Goal: Task Accomplishment & Management: Complete application form

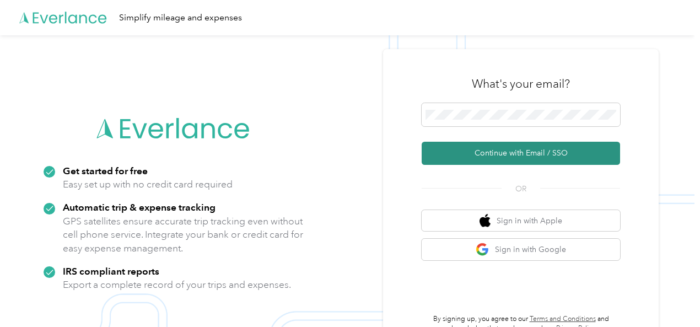
click at [487, 153] on button "Continue with Email / SSO" at bounding box center [521, 153] width 198 height 23
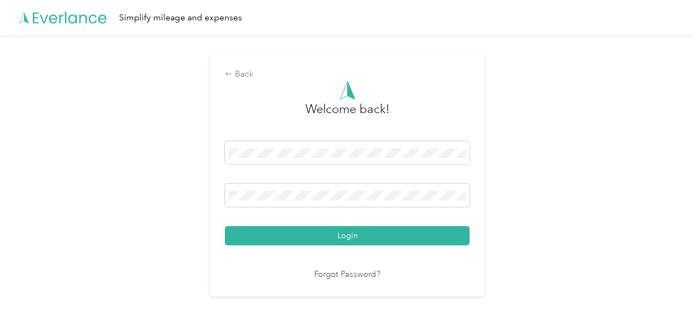
click at [225, 226] on button "Login" at bounding box center [347, 235] width 245 height 19
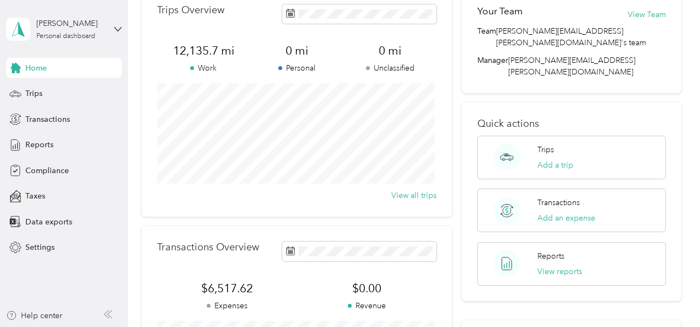
scroll to position [55, 0]
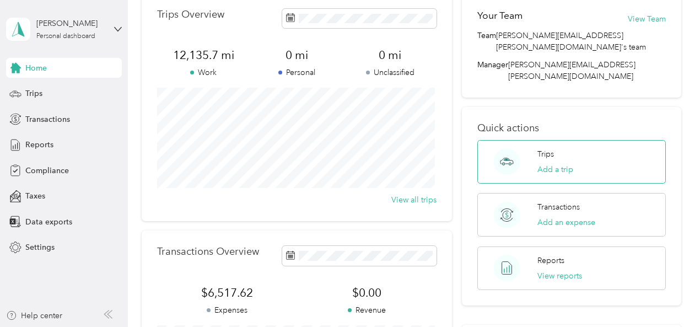
click at [564, 148] on div "Trips Add a trip" at bounding box center [555, 161] width 36 height 27
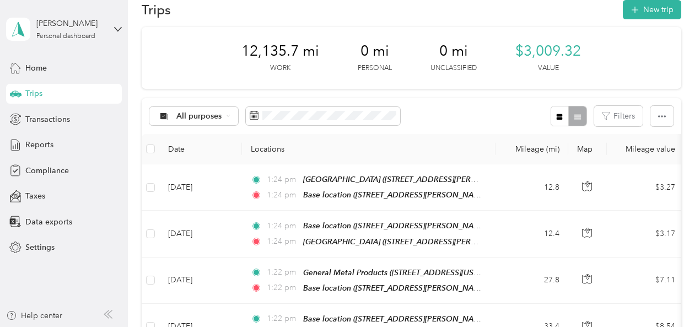
scroll to position [9, 0]
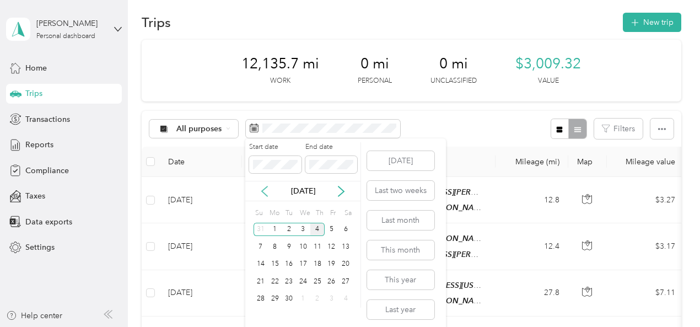
click at [261, 191] on icon at bounding box center [264, 191] width 11 height 11
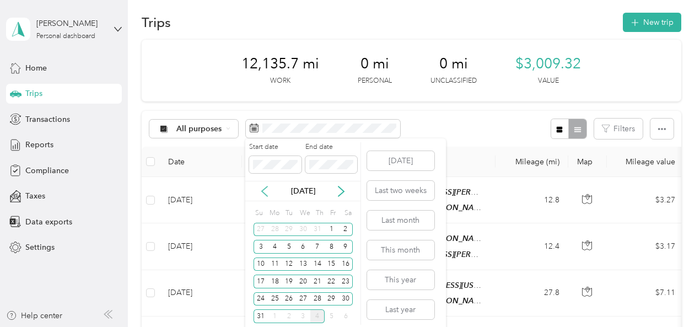
click at [261, 191] on icon at bounding box center [264, 191] width 11 height 11
click at [272, 248] on div "7" at bounding box center [275, 247] width 14 height 14
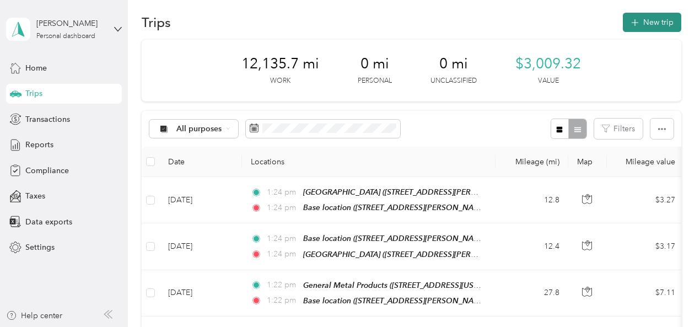
click at [649, 23] on button "New trip" at bounding box center [652, 22] width 58 height 19
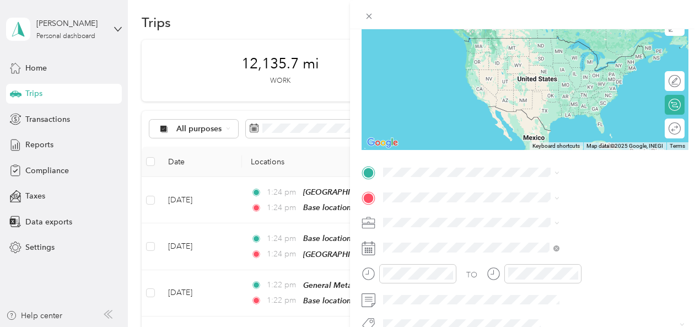
scroll to position [101, 0]
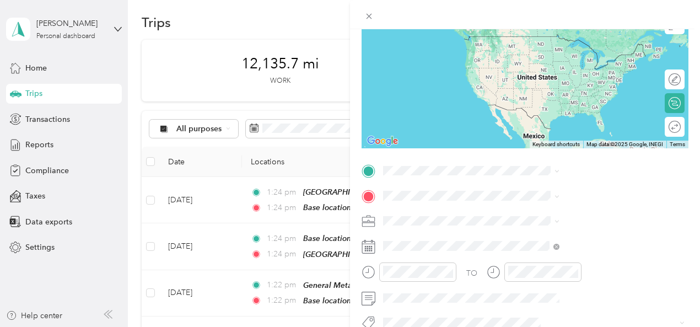
click at [368, 248] on rect at bounding box center [368, 249] width 2 height 2
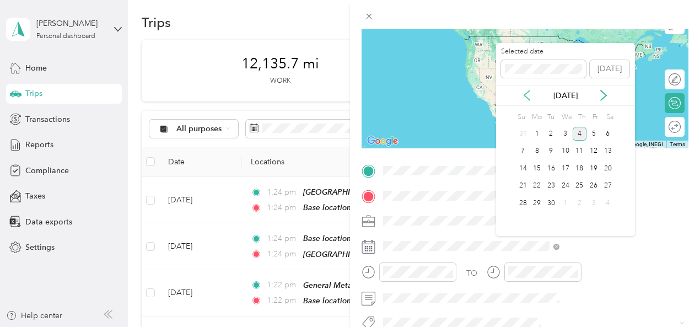
click at [529, 95] on icon at bounding box center [526, 95] width 11 height 11
click at [536, 148] on div "7" at bounding box center [537, 151] width 14 height 14
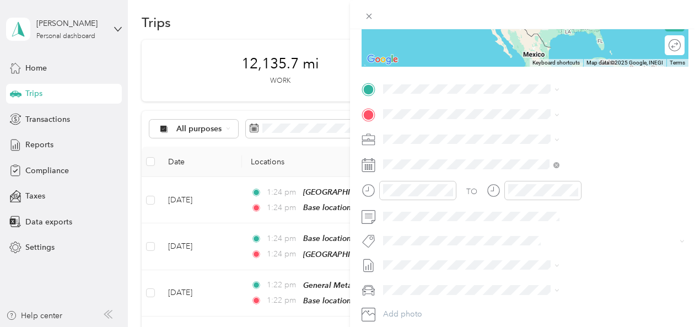
scroll to position [187, 0]
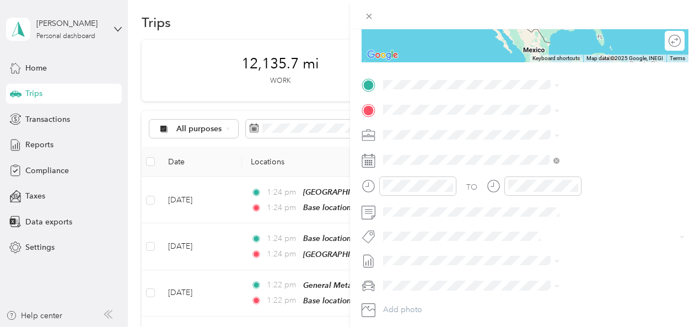
click at [532, 132] on div "Base location [STREET_ADDRESS][PERSON_NAME][PERSON_NAME][US_STATE]" at bounding box center [596, 139] width 152 height 35
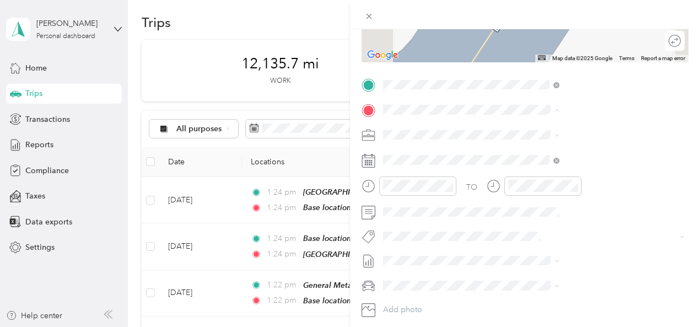
click at [532, 202] on div "General Metal Products [GEOGRAPHIC_DATA], [GEOGRAPHIC_DATA], [US_STATE], [GEOGR…" at bounding box center [596, 218] width 152 height 46
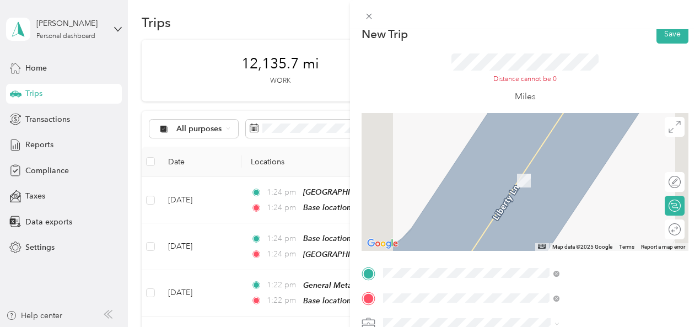
scroll to position [0, 0]
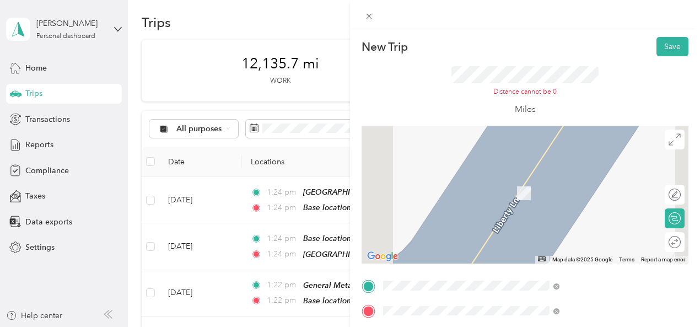
click at [150, 22] on div "New Trip Save This trip cannot be edited because it is either under review, app…" at bounding box center [350, 163] width 700 height 327
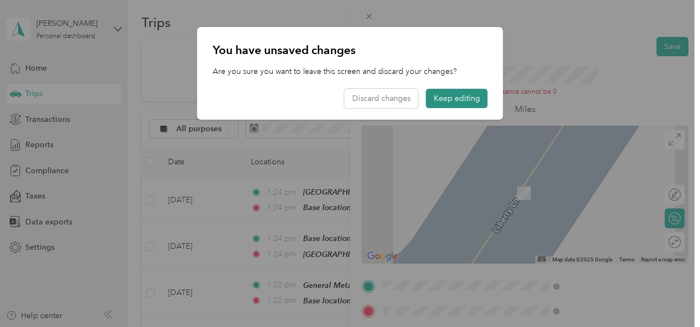
click at [439, 91] on button "Keep editing" at bounding box center [457, 98] width 62 height 19
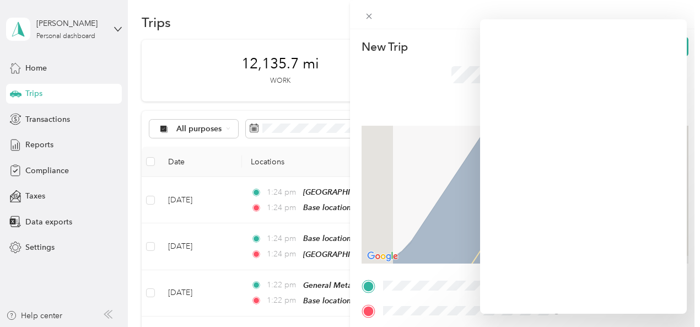
click at [34, 99] on div "New Trip Save This trip cannot be edited because it is either under review, app…" at bounding box center [350, 163] width 700 height 327
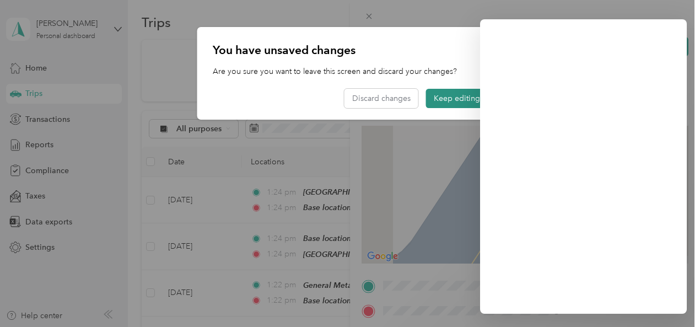
click at [438, 103] on button "Keep editing" at bounding box center [457, 98] width 62 height 19
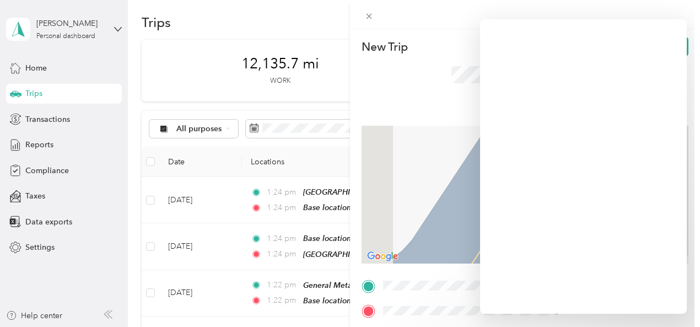
click at [36, 101] on div "New Trip Save This trip cannot be edited because it is either under review, app…" at bounding box center [350, 163] width 700 height 327
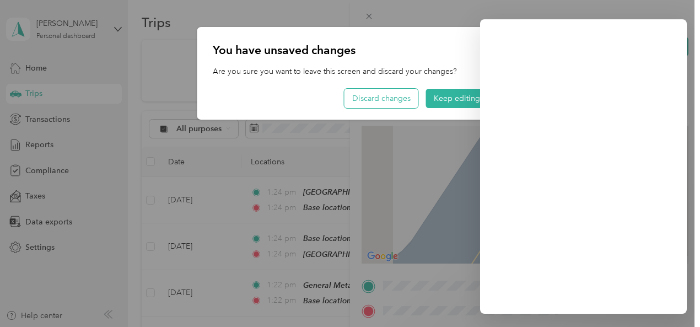
click at [363, 105] on button "Discard changes" at bounding box center [382, 98] width 74 height 19
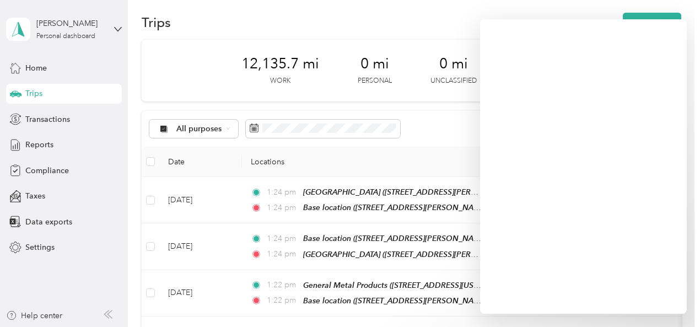
click at [42, 93] on div "Trips" at bounding box center [64, 94] width 116 height 20
click at [37, 94] on span "Trips" at bounding box center [33, 94] width 17 height 12
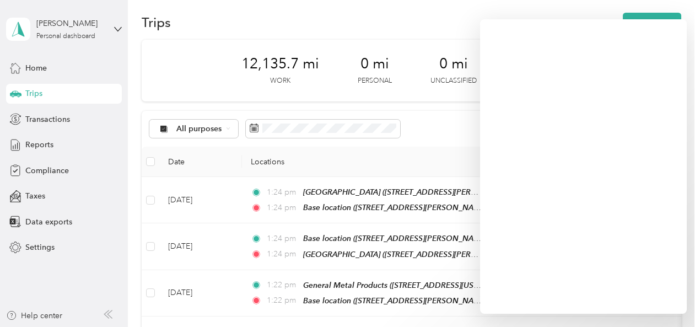
click at [37, 94] on span "Trips" at bounding box center [33, 94] width 17 height 12
click at [42, 69] on span "Home" at bounding box center [35, 68] width 21 height 12
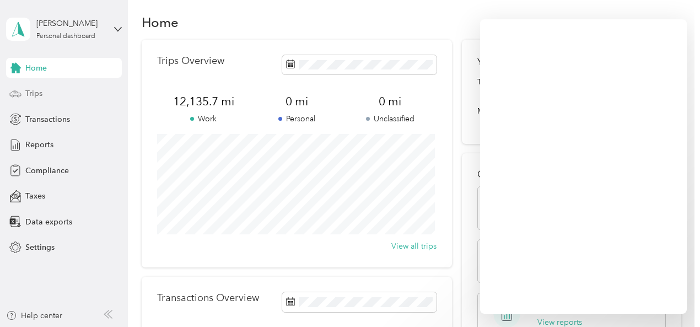
click at [39, 93] on span "Trips" at bounding box center [33, 94] width 17 height 12
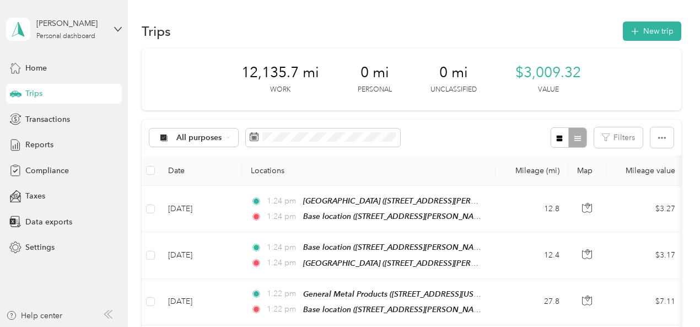
click at [47, 93] on div "Trips" at bounding box center [64, 94] width 116 height 20
click at [150, 33] on h1 "Trips" at bounding box center [156, 31] width 29 height 12
click at [632, 34] on icon "button" at bounding box center [634, 31] width 7 height 7
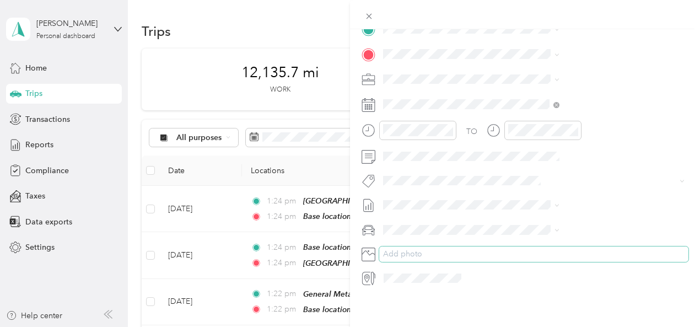
scroll to position [248, 0]
click at [376, 274] on icon at bounding box center [369, 278] width 14 height 14
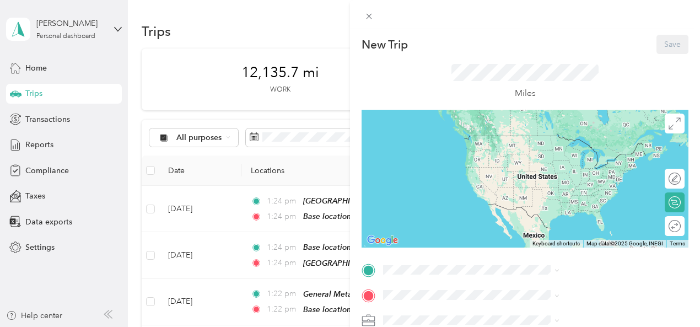
scroll to position [0, 0]
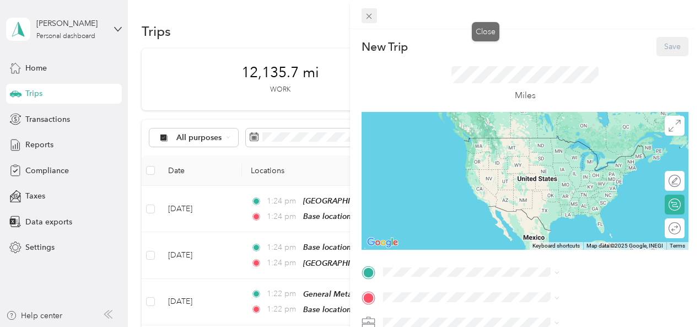
click at [374, 19] on icon at bounding box center [368, 16] width 9 height 9
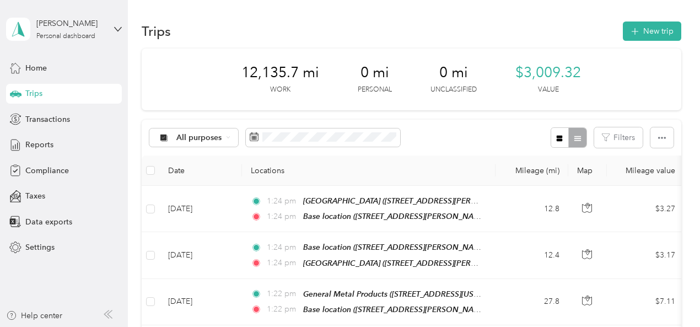
click at [30, 96] on span "Trips" at bounding box center [33, 94] width 17 height 12
click at [185, 173] on section "[PERSON_NAME] Personal dashboard Home Trips Transactions Reports Compliance Tax…" at bounding box center [347, 163] width 695 height 327
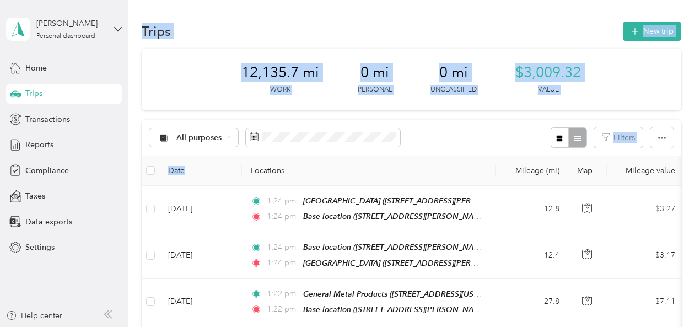
click at [45, 93] on div "Trips" at bounding box center [64, 94] width 116 height 20
click at [43, 93] on div "Trips" at bounding box center [64, 94] width 116 height 20
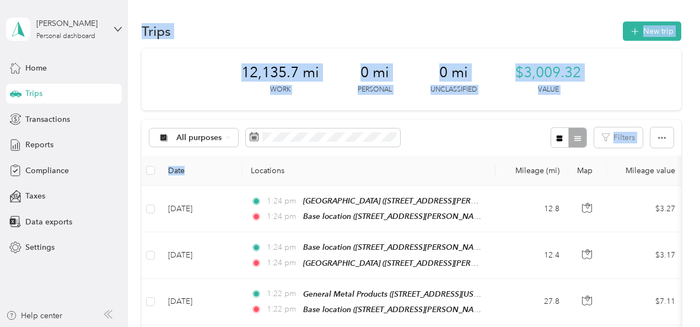
click at [43, 93] on div "Trips" at bounding box center [64, 94] width 116 height 20
click at [372, 21] on div "Trips New trip" at bounding box center [412, 30] width 540 height 23
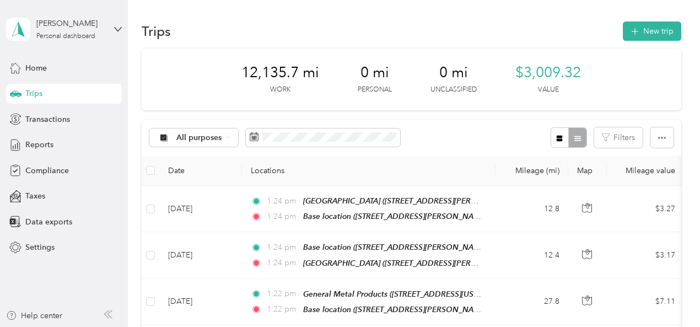
click at [39, 92] on span "Trips" at bounding box center [33, 94] width 17 height 12
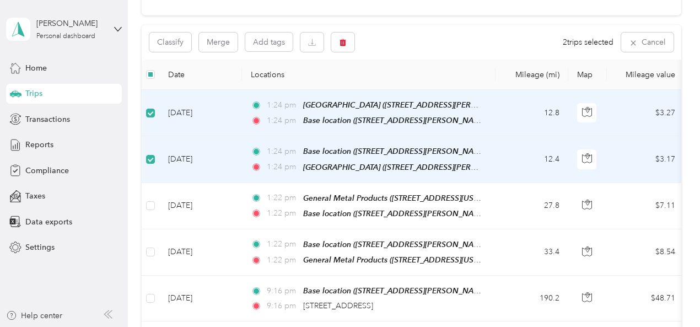
scroll to position [111, 0]
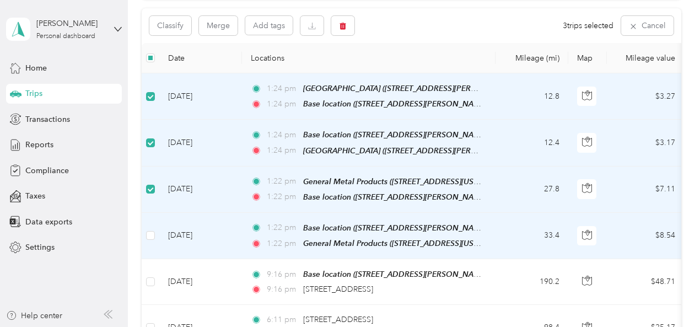
click at [155, 234] on td at bounding box center [151, 236] width 18 height 46
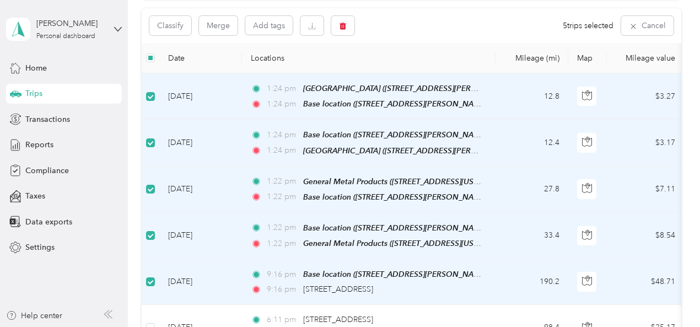
click at [151, 270] on td at bounding box center [151, 282] width 18 height 46
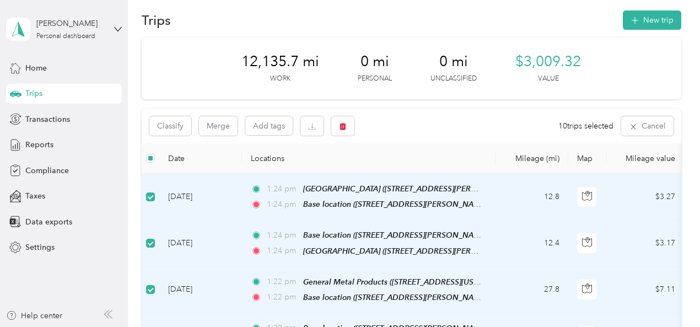
scroll to position [6, 0]
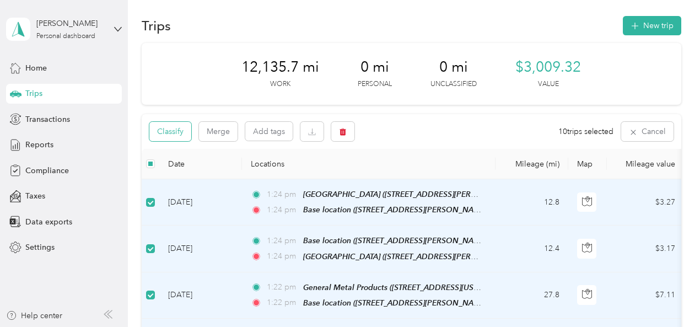
click at [165, 135] on button "Classify" at bounding box center [170, 131] width 42 height 19
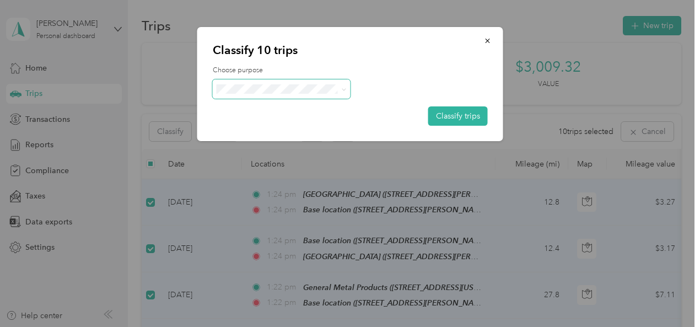
click at [342, 89] on icon at bounding box center [343, 89] width 5 height 5
click at [266, 128] on span "Personal" at bounding box center [293, 126] width 106 height 12
click at [488, 41] on icon "button" at bounding box center [488, 41] width 8 height 8
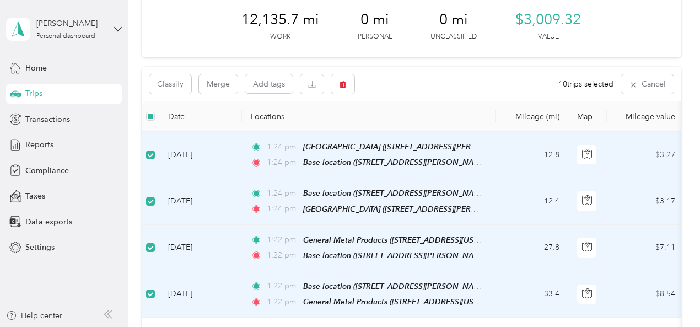
scroll to position [0, 0]
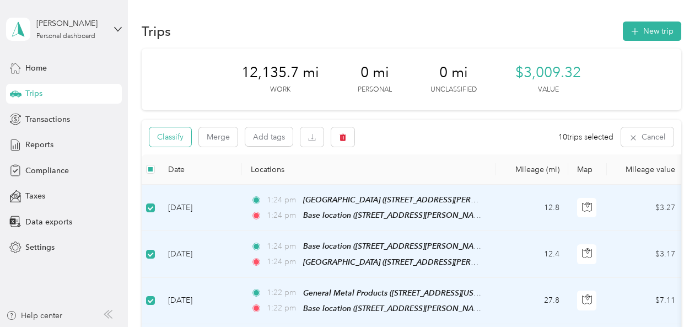
click at [189, 138] on button "Classify" at bounding box center [170, 136] width 42 height 19
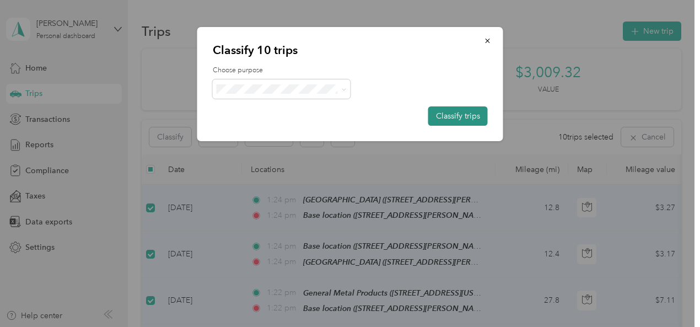
click at [454, 114] on button "Classify trips" at bounding box center [458, 115] width 60 height 19
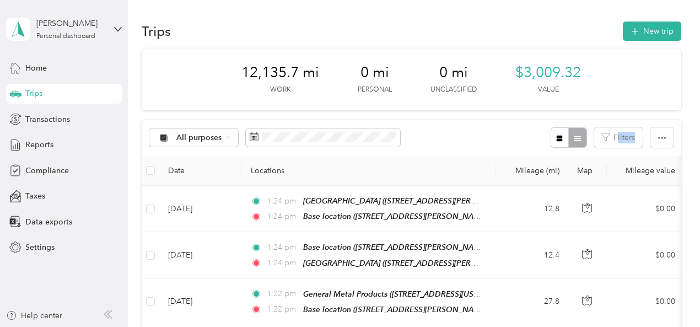
drag, startPoint x: 632, startPoint y: 112, endPoint x: 641, endPoint y: 105, distance: 11.0
click at [647, 31] on button "New trip" at bounding box center [652, 30] width 58 height 19
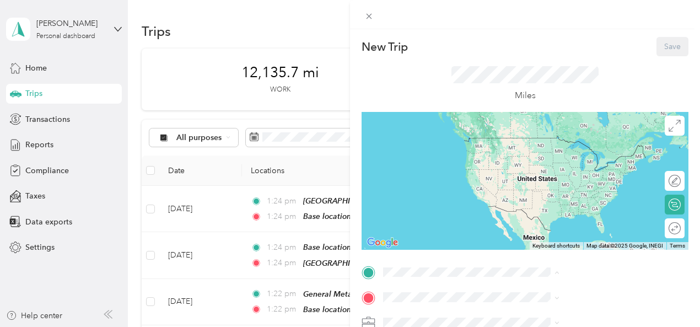
click at [529, 152] on span "[STREET_ADDRESS][PERSON_NAME][PERSON_NAME][US_STATE]" at bounding box center [585, 159] width 131 height 21
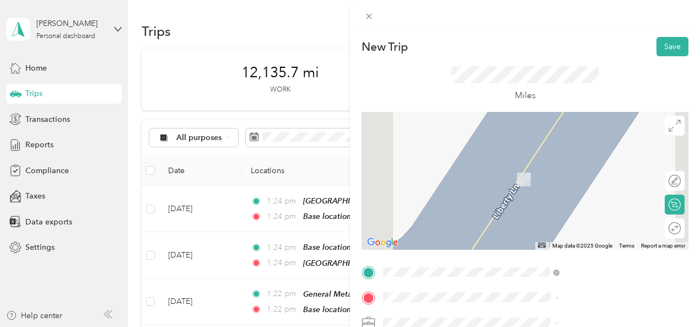
click at [572, 274] on div "Spartan Metals [GEOGRAPHIC_DATA] [STREET_ADDRESS][US_STATE]" at bounding box center [589, 277] width 139 height 23
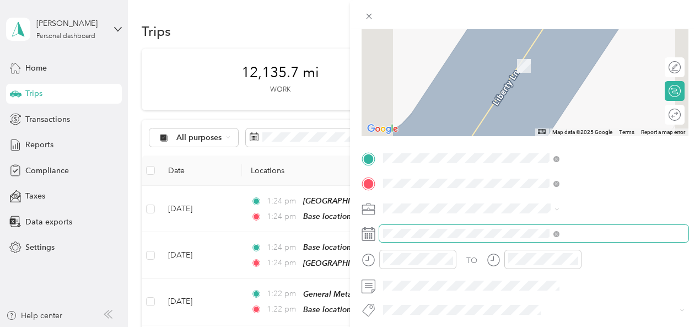
scroll to position [128, 0]
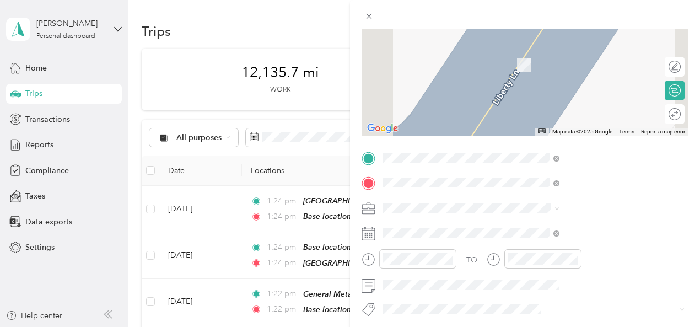
click at [375, 233] on icon at bounding box center [369, 234] width 14 height 14
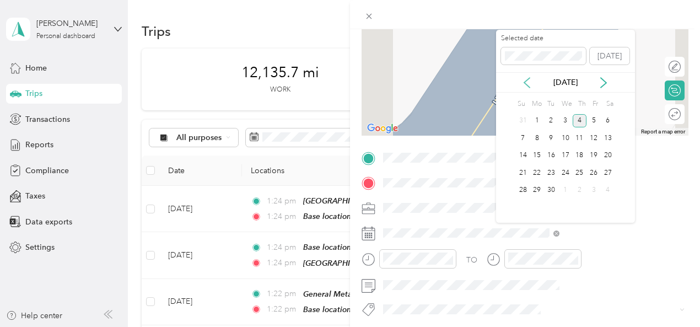
click at [528, 79] on icon at bounding box center [526, 82] width 11 height 11
click at [528, 79] on icon at bounding box center [527, 83] width 6 height 10
click at [534, 136] on div "7" at bounding box center [537, 138] width 14 height 14
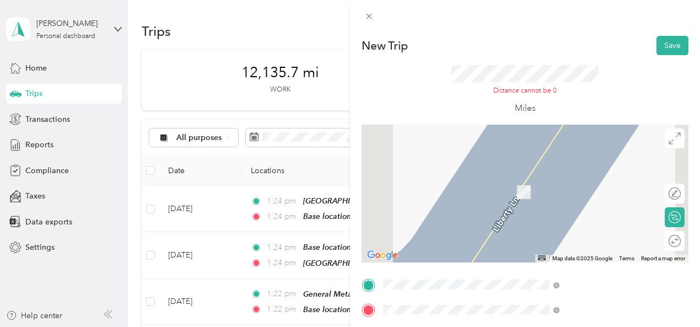
scroll to position [0, 0]
click at [664, 52] on button "Save" at bounding box center [673, 46] width 32 height 19
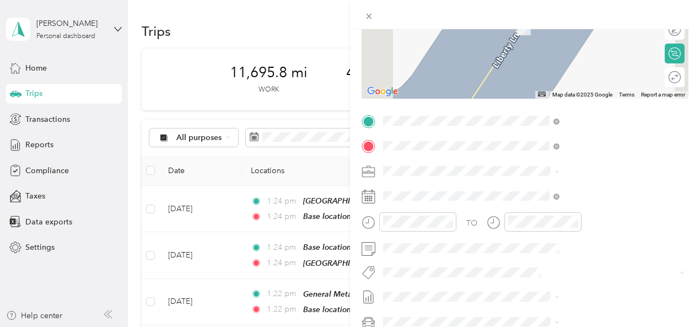
scroll to position [165, 6]
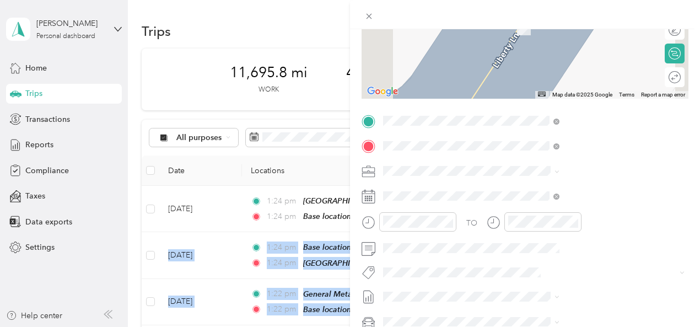
drag, startPoint x: 691, startPoint y: 148, endPoint x: 699, endPoint y: 193, distance: 45.9
click at [700, 193] on div "New Trip Save This trip cannot be edited because it is either under review, app…" at bounding box center [525, 192] width 350 height 327
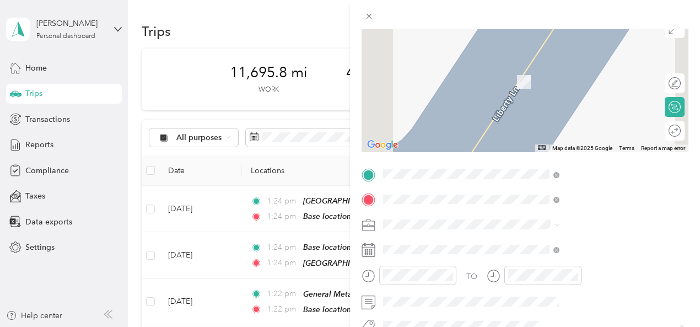
scroll to position [101, 6]
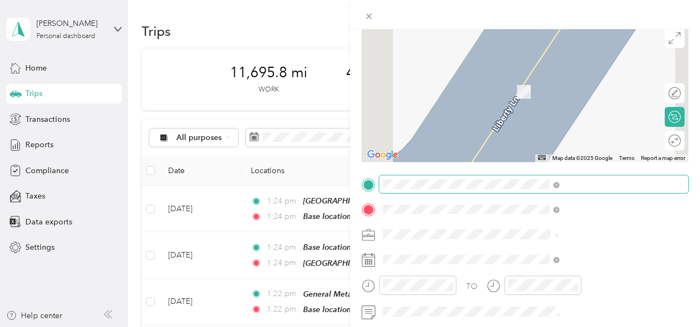
click at [510, 189] on span at bounding box center [533, 184] width 309 height 18
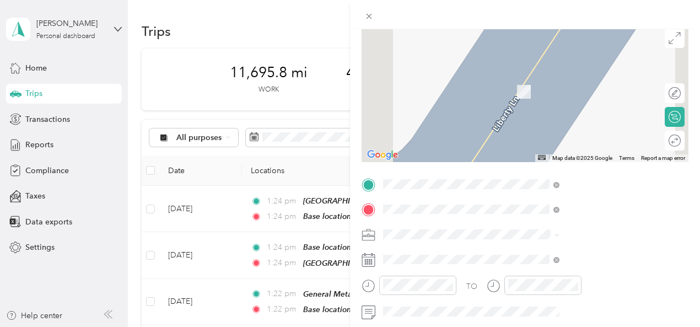
click at [374, 182] on icon at bounding box center [369, 185] width 10 height 10
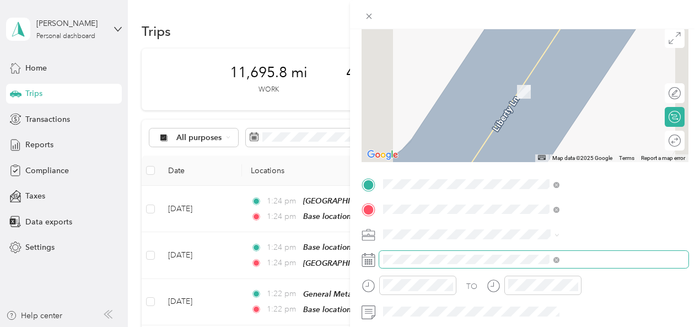
click at [592, 252] on span at bounding box center [533, 260] width 309 height 18
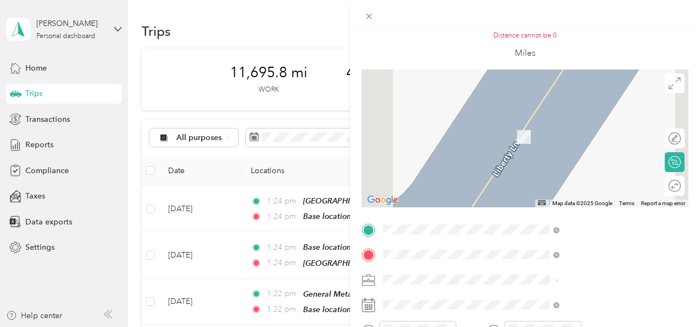
scroll to position [88, 6]
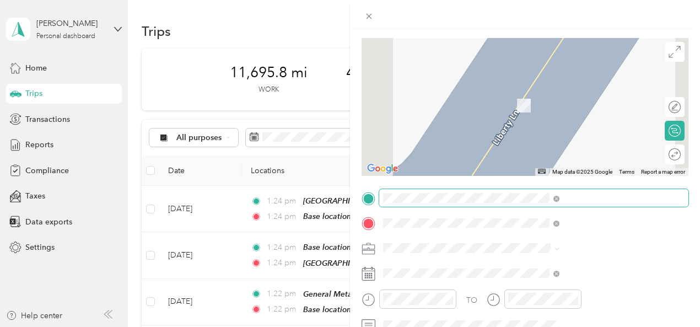
click at [491, 197] on span at bounding box center [533, 198] width 309 height 18
click at [492, 198] on span at bounding box center [533, 198] width 309 height 18
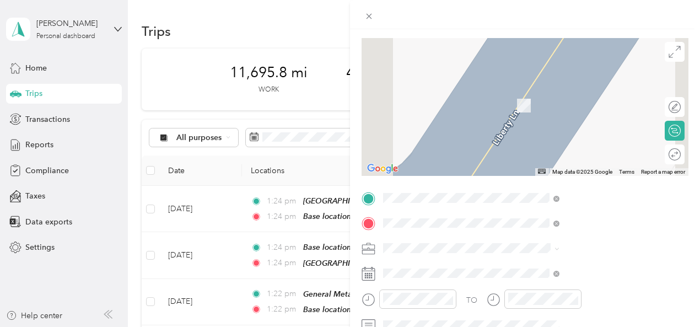
click at [516, 77] on span "[STREET_ADDRESS][PERSON_NAME][PERSON_NAME][US_STATE]" at bounding box center [579, 85] width 131 height 21
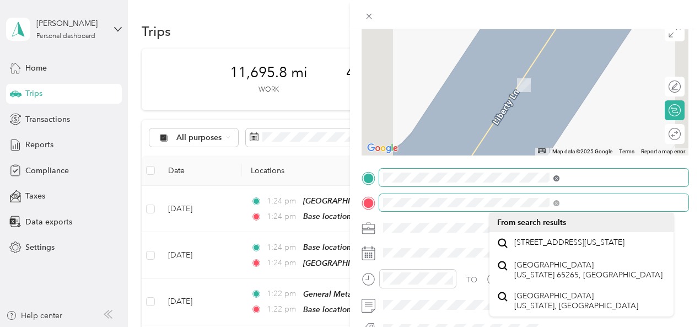
scroll to position [107, 6]
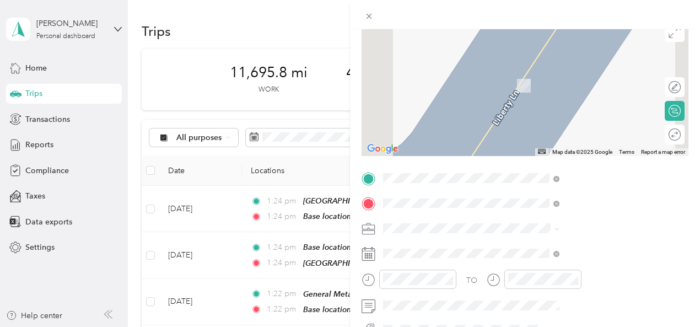
click at [618, 219] on li "From search results" at bounding box center [581, 222] width 184 height 19
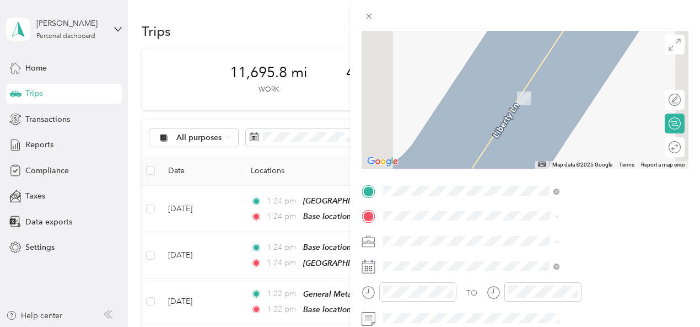
scroll to position [93, 6]
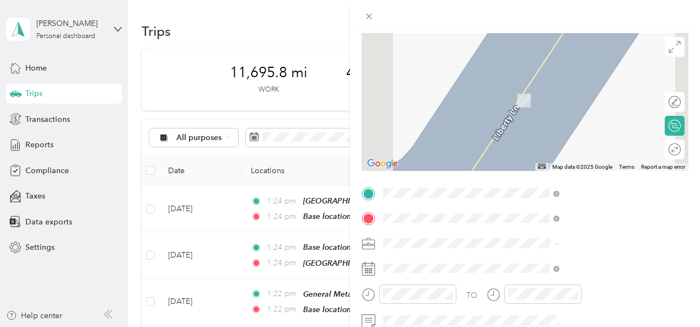
click at [524, 105] on div "Spartan Metals [GEOGRAPHIC_DATA] [STREET_ADDRESS][US_STATE]" at bounding box center [583, 94] width 139 height 23
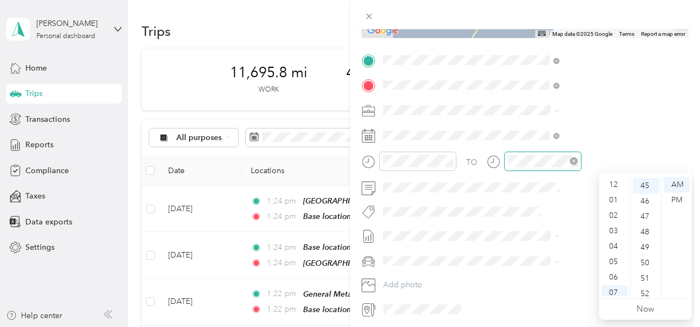
scroll to position [66, 0]
click at [610, 245] on div "08" at bounding box center [614, 241] width 26 height 15
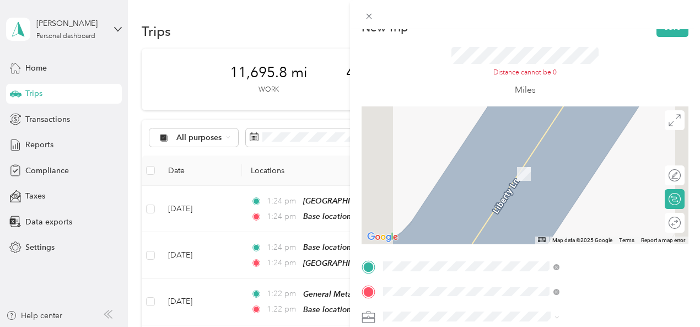
scroll to position [0, 6]
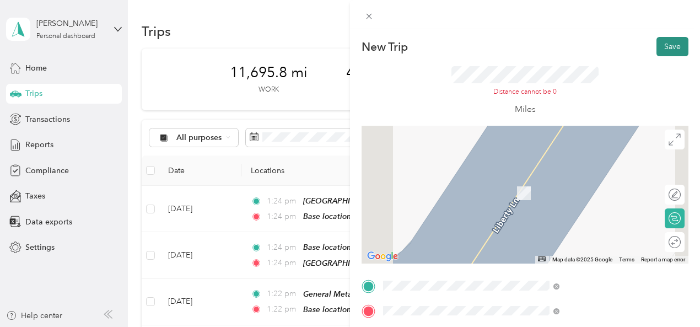
click at [658, 45] on button "Save" at bounding box center [673, 46] width 32 height 19
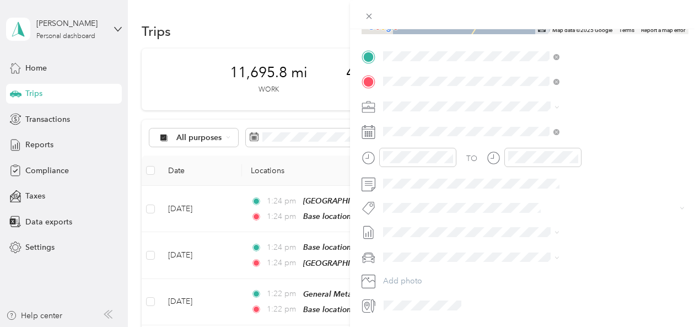
scroll to position [226, 6]
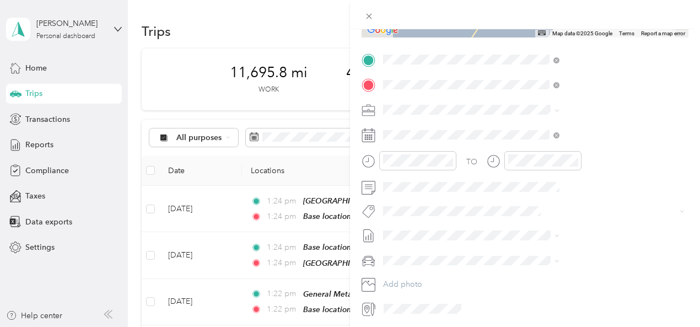
click at [347, 138] on div "New Trip Save This trip cannot be edited because it is either under review, app…" at bounding box center [350, 163] width 700 height 327
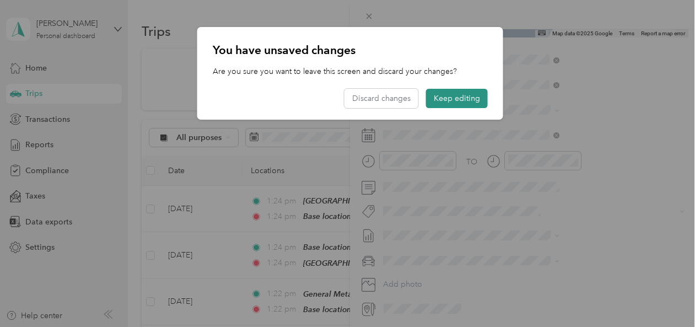
click at [461, 96] on button "Keep editing" at bounding box center [457, 98] width 62 height 19
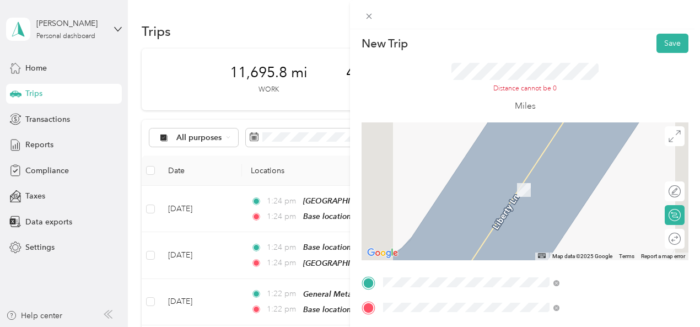
scroll to position [0, 6]
